Goal: Browse casually: Explore the website without a specific task or goal

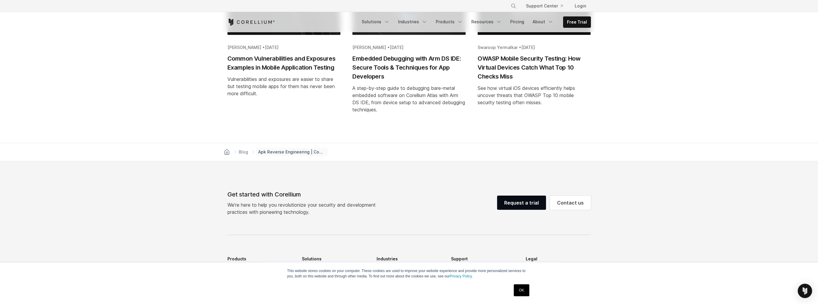
scroll to position [3449, 0]
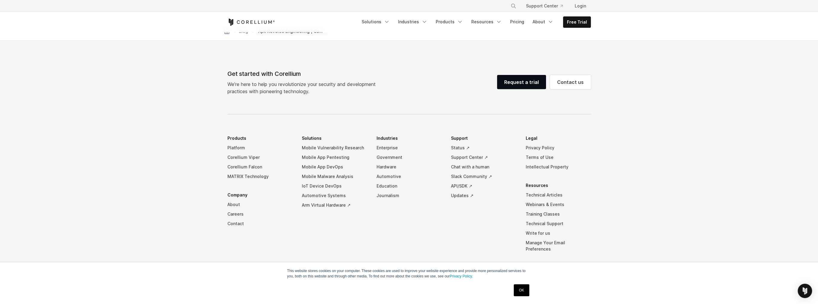
click at [269, 24] on icon "Corellium Home" at bounding box center [251, 22] width 48 height 7
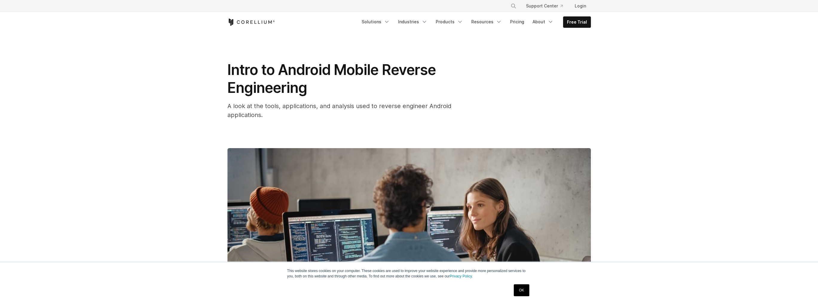
click at [258, 20] on icon "Corellium Home" at bounding box center [251, 22] width 48 height 7
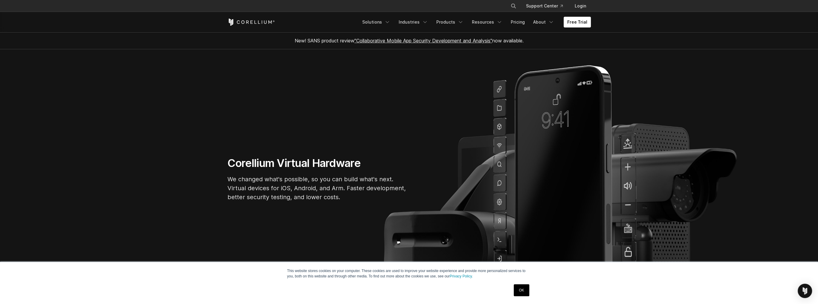
click at [514, 290] on link "OK" at bounding box center [521, 291] width 15 height 12
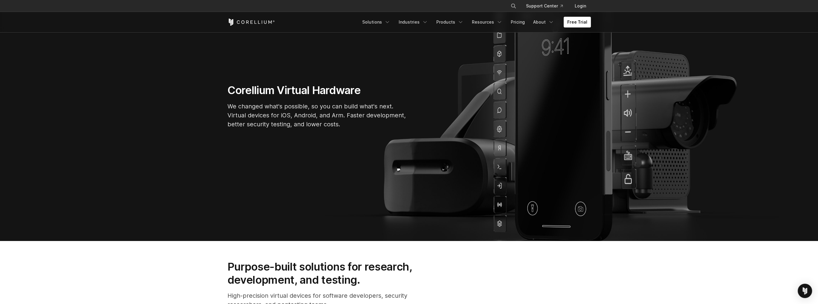
scroll to position [55, 0]
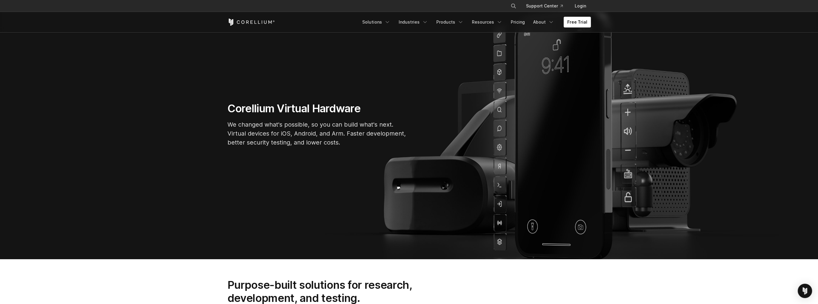
click at [254, 19] on icon "Corellium Home" at bounding box center [251, 22] width 48 height 7
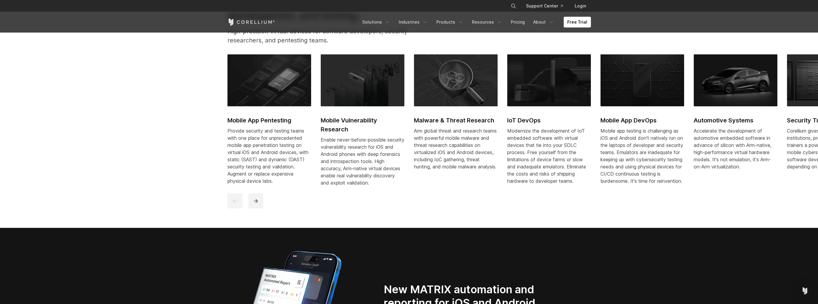
scroll to position [329, 0]
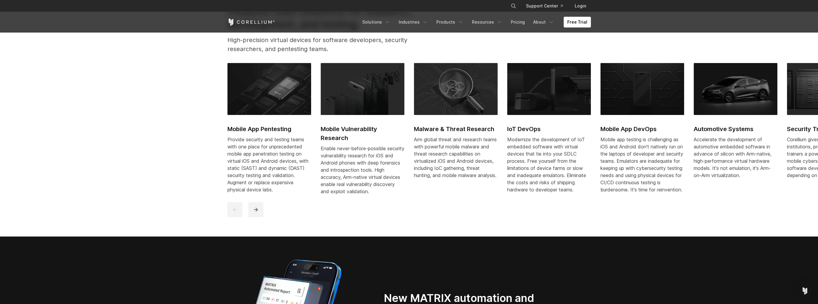
click at [718, 99] on img at bounding box center [736, 89] width 84 height 52
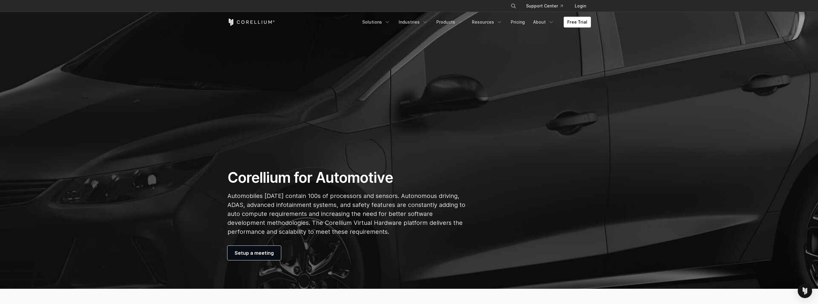
click at [271, 22] on icon "Corellium Home" at bounding box center [269, 21] width 3 height 3
